Goal: Navigation & Orientation: Find specific page/section

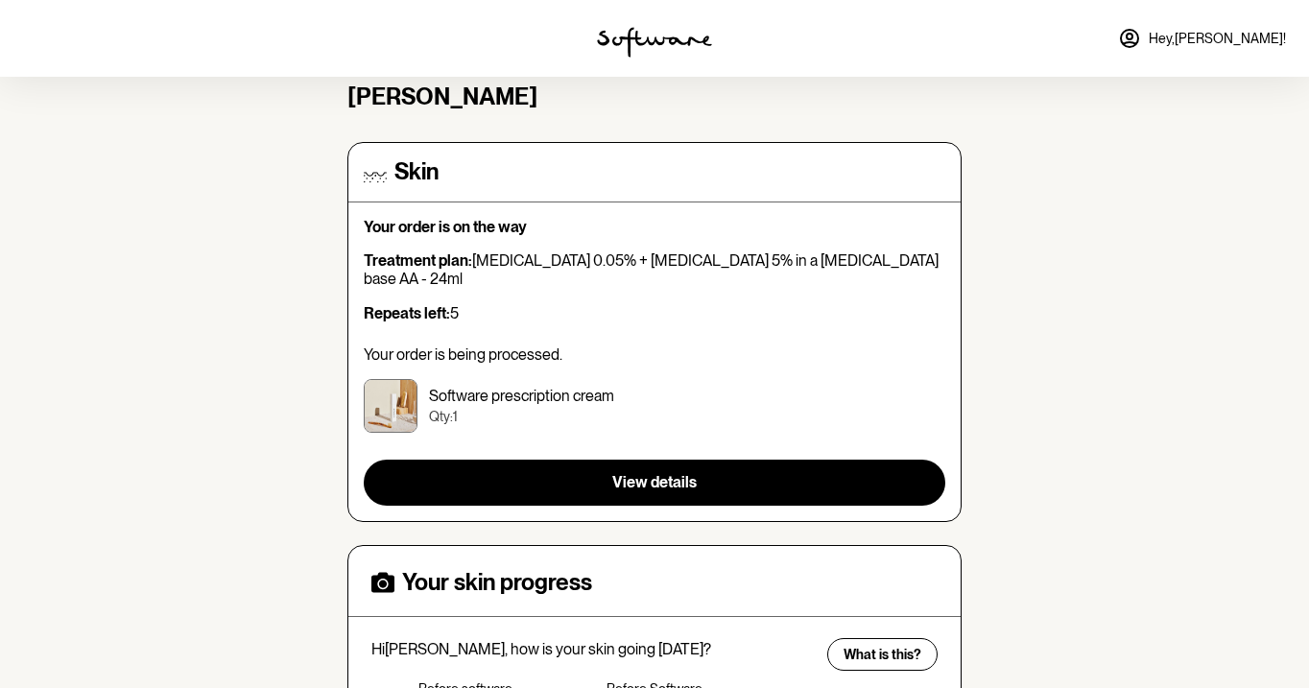
scroll to position [407, 0]
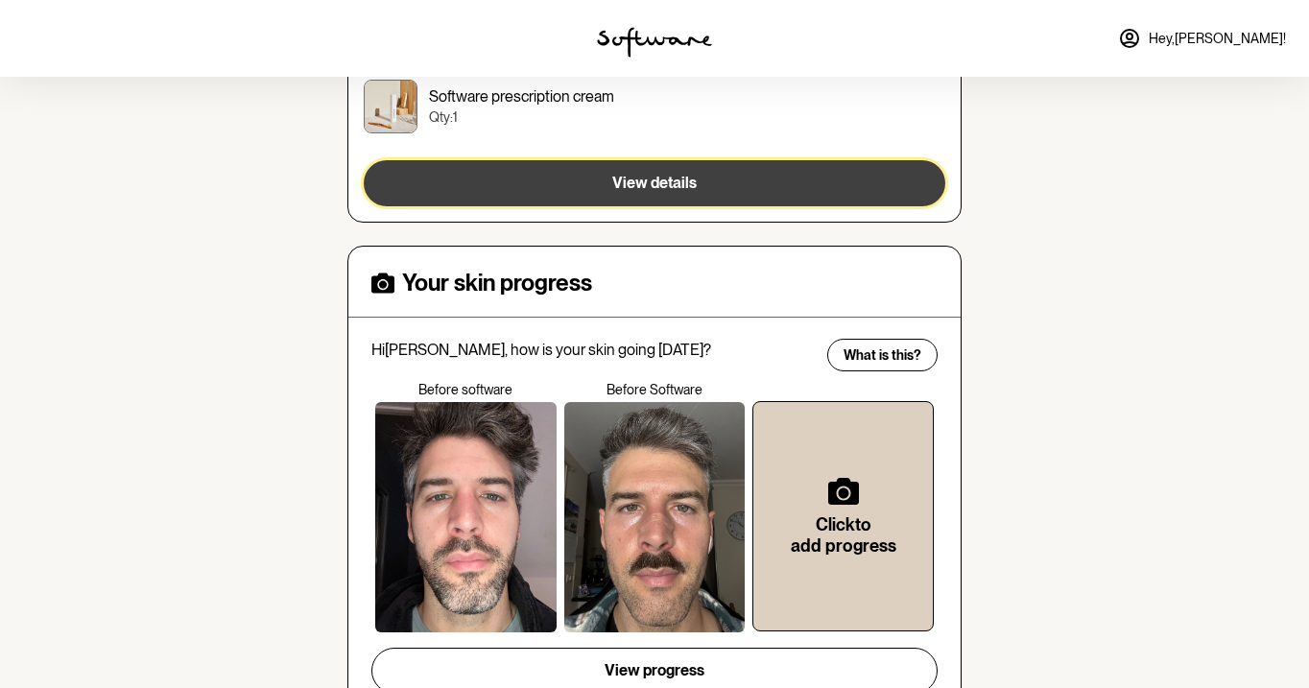
click at [694, 180] on button "View details" at bounding box center [655, 183] width 582 height 46
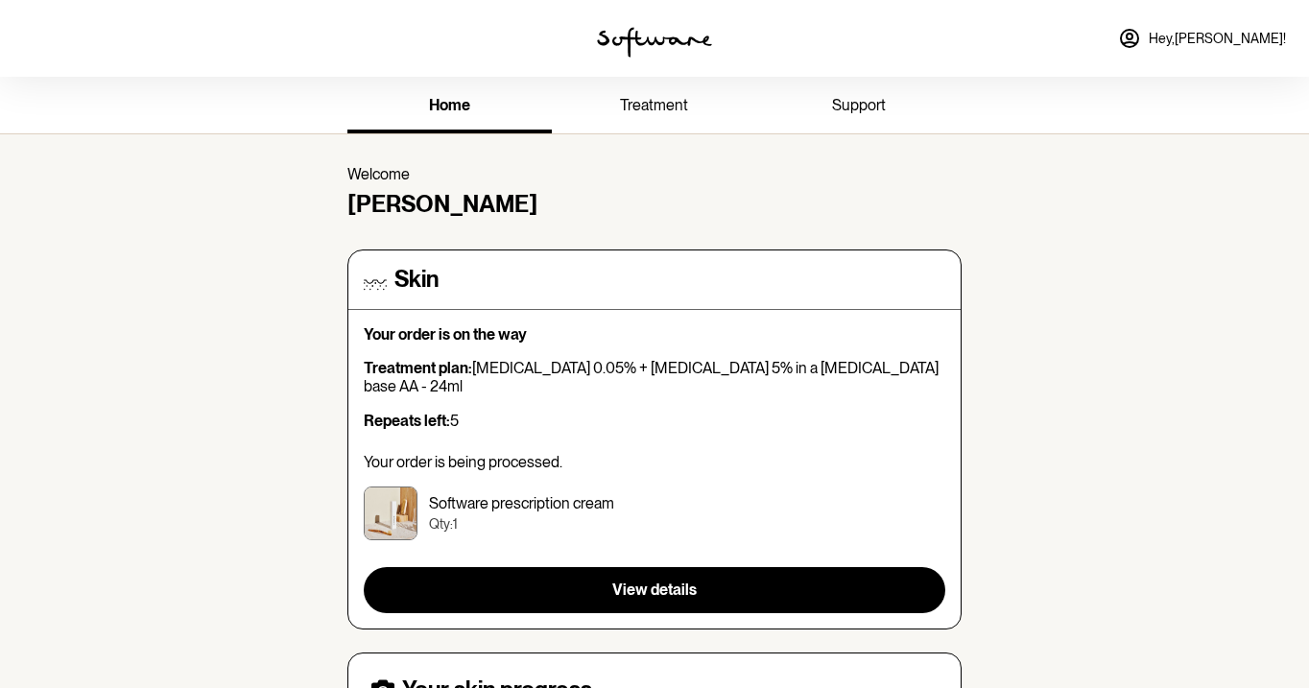
click at [1250, 43] on span "Hey, [PERSON_NAME] !" at bounding box center [1217, 39] width 137 height 16
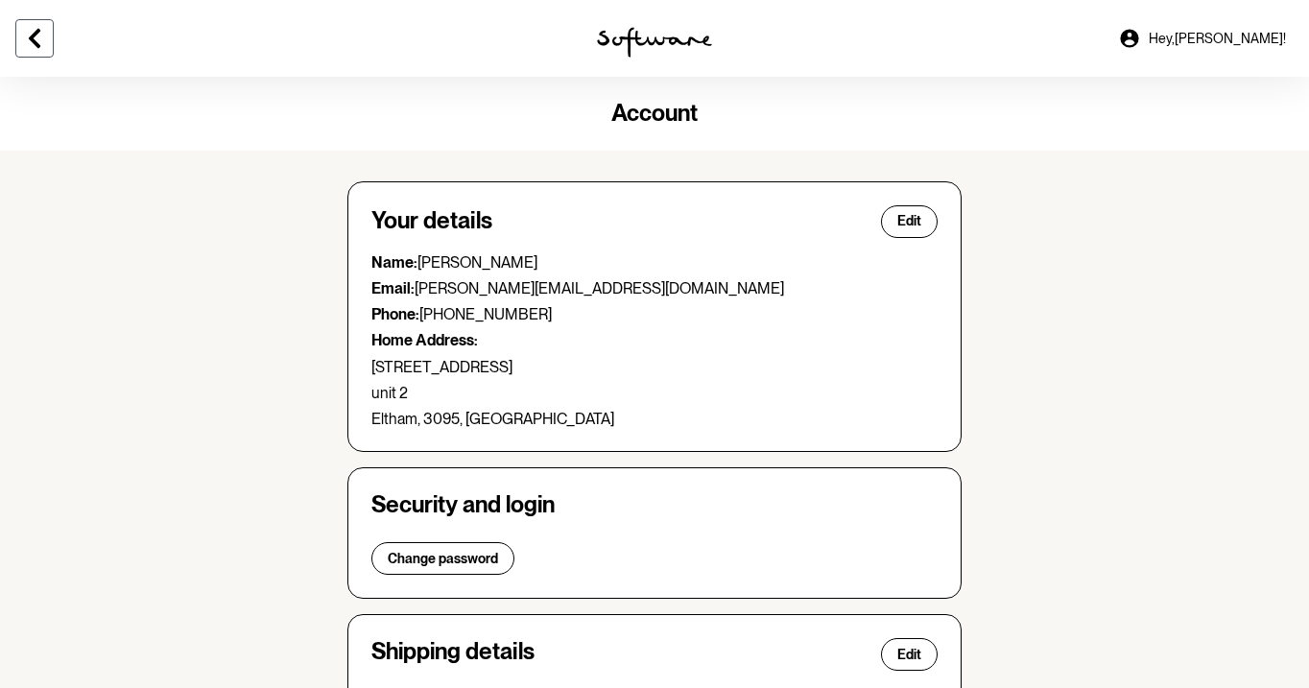
click at [50, 31] on button at bounding box center [34, 38] width 38 height 38
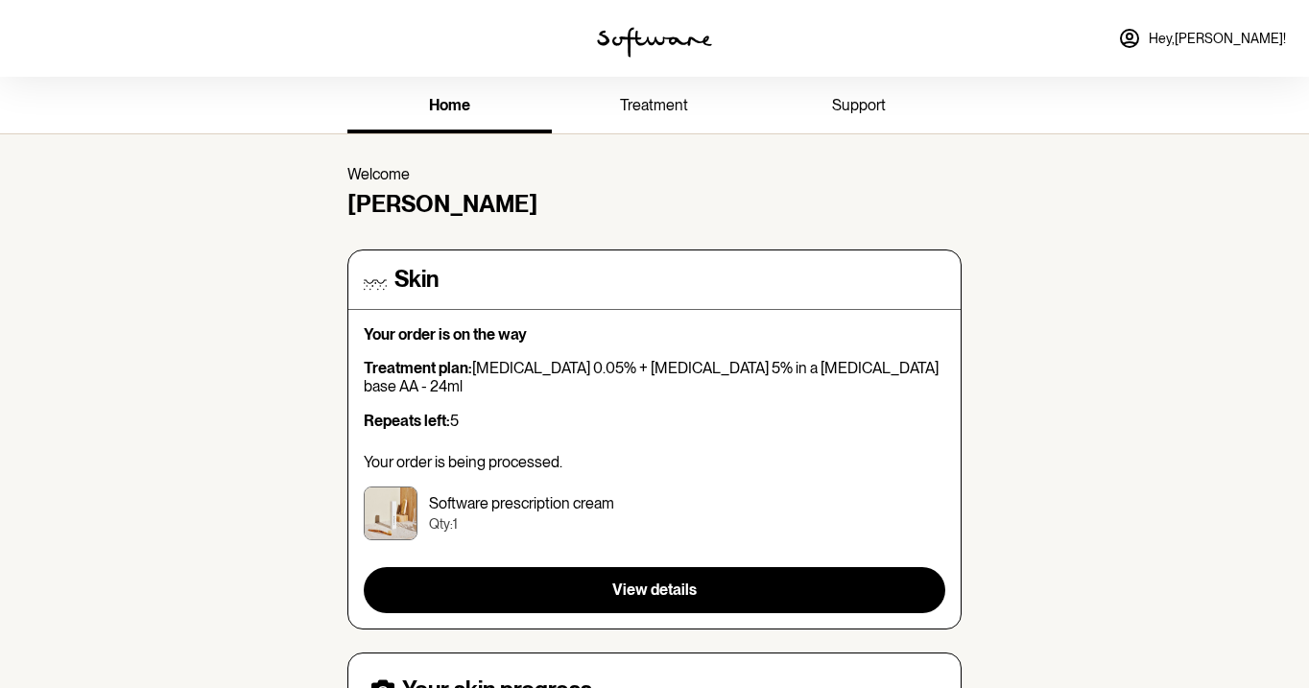
click at [628, 93] on link "treatment" at bounding box center [654, 107] width 204 height 53
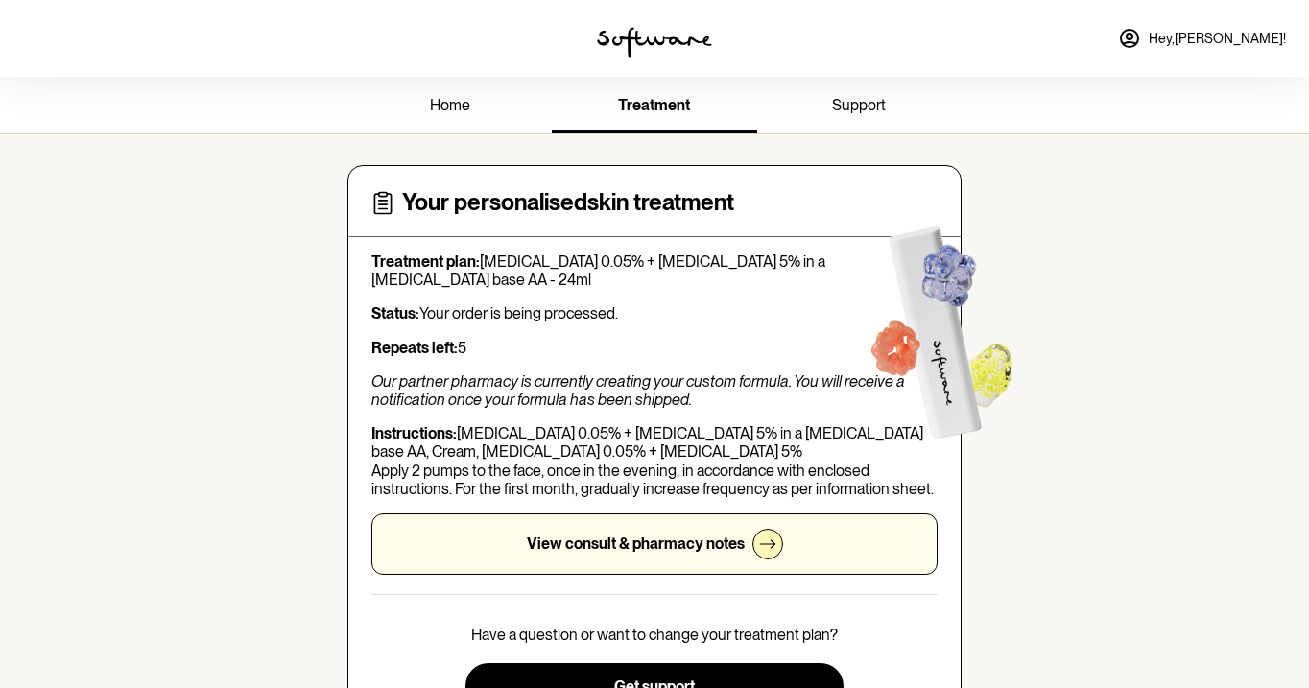
click at [851, 108] on span "support" at bounding box center [859, 105] width 54 height 18
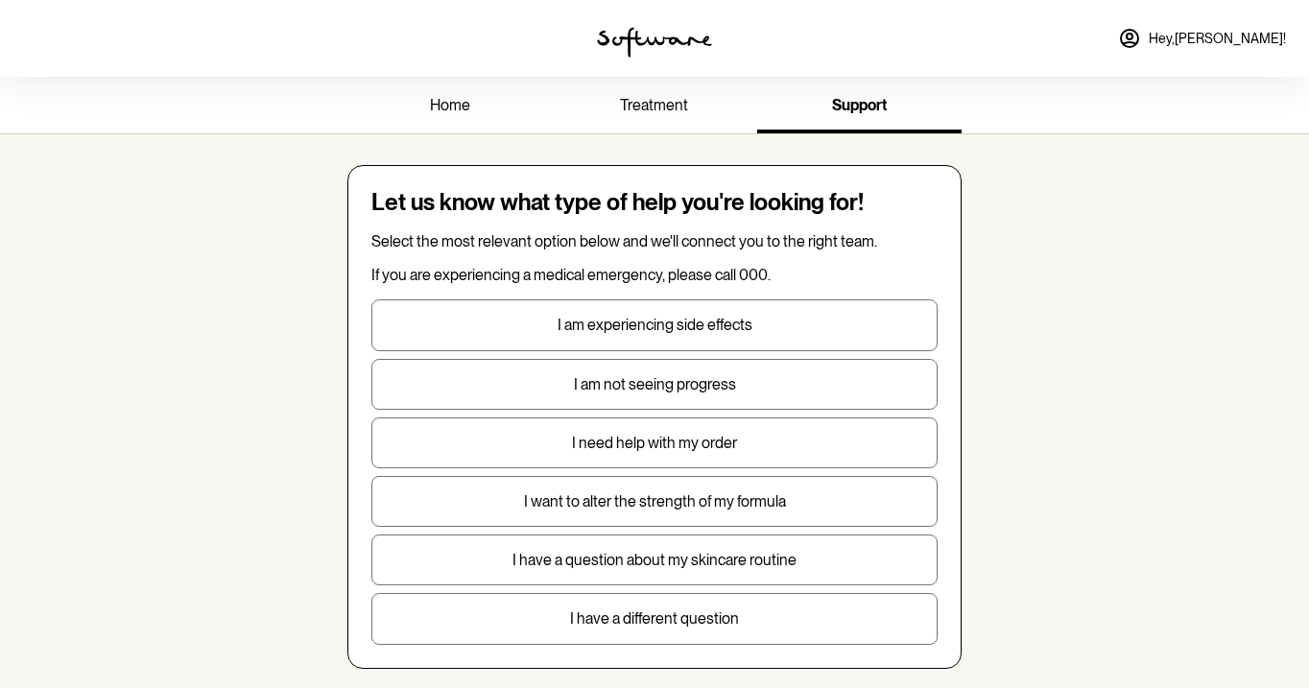
click at [487, 88] on link "home" at bounding box center [449, 107] width 204 height 53
